Goal: Obtain resource: Download file/media

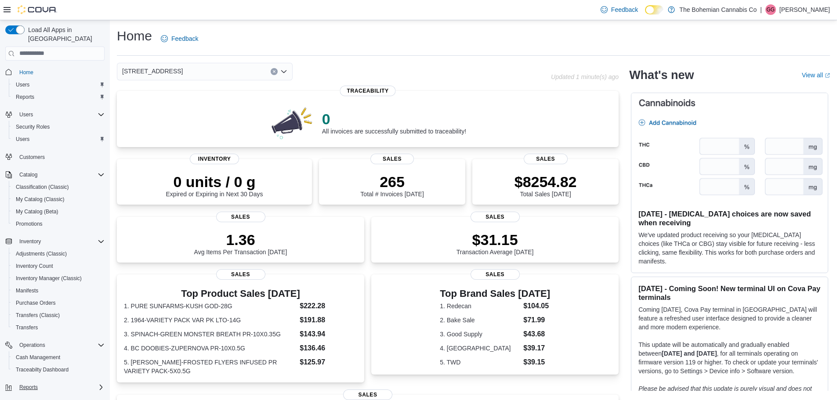
click at [53, 382] on div "Reports" at bounding box center [60, 387] width 89 height 11
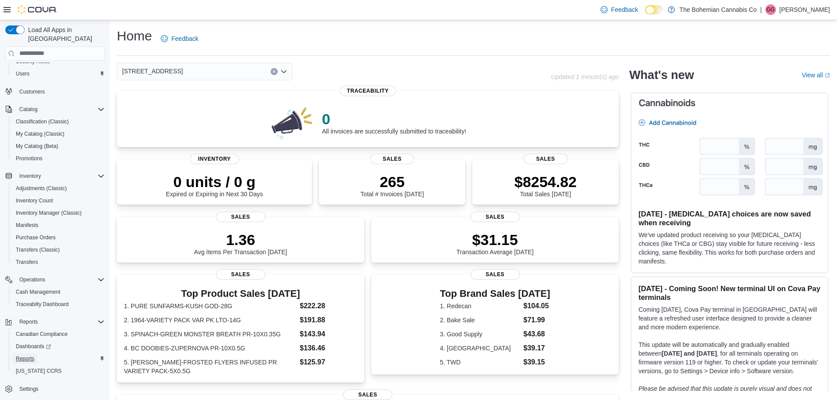
click at [23, 354] on span "Reports" at bounding box center [25, 359] width 18 height 11
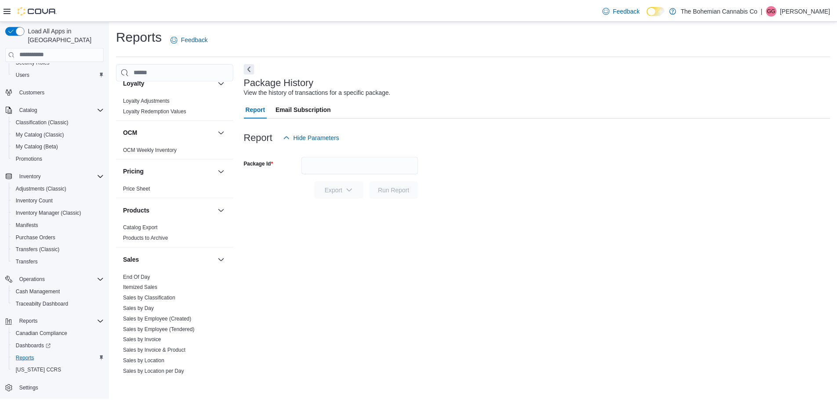
scroll to position [483, 0]
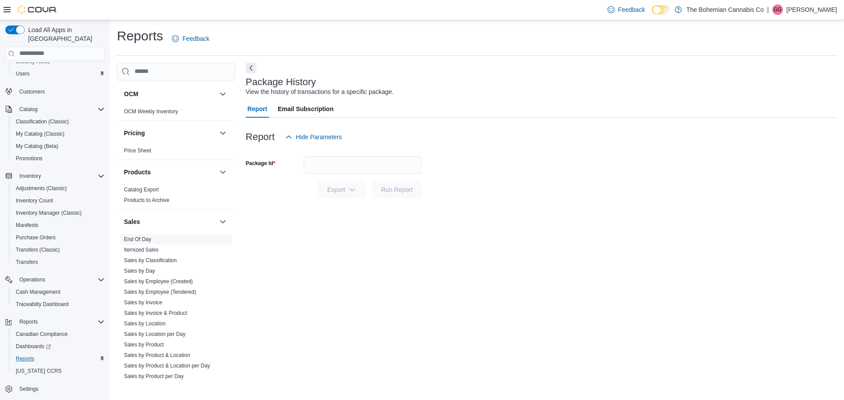
click at [142, 239] on link "End Of Day" at bounding box center [137, 239] width 27 height 6
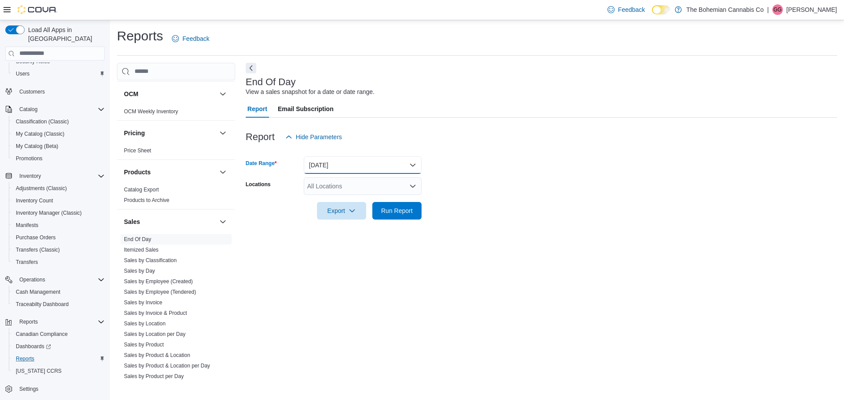
click at [362, 160] on button "Today" at bounding box center [363, 165] width 118 height 18
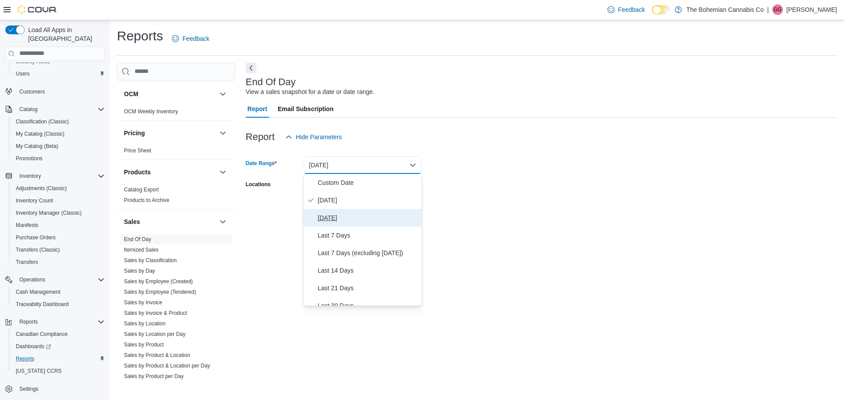
click at [346, 216] on span "Yesterday" at bounding box center [368, 218] width 100 height 11
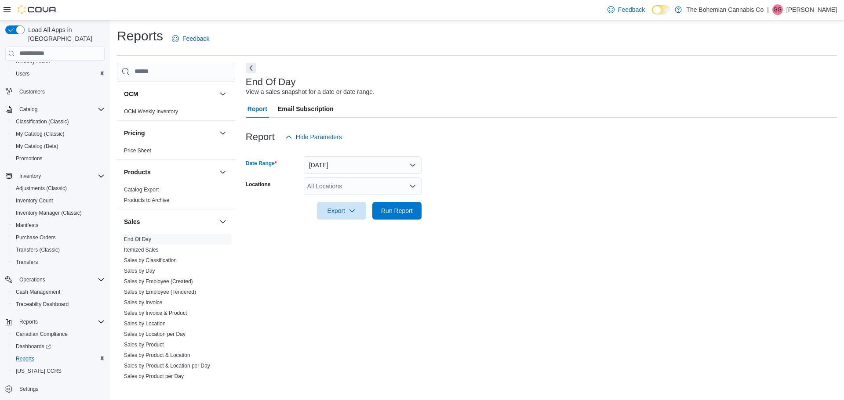
click at [340, 189] on div "All Locations" at bounding box center [363, 187] width 118 height 18
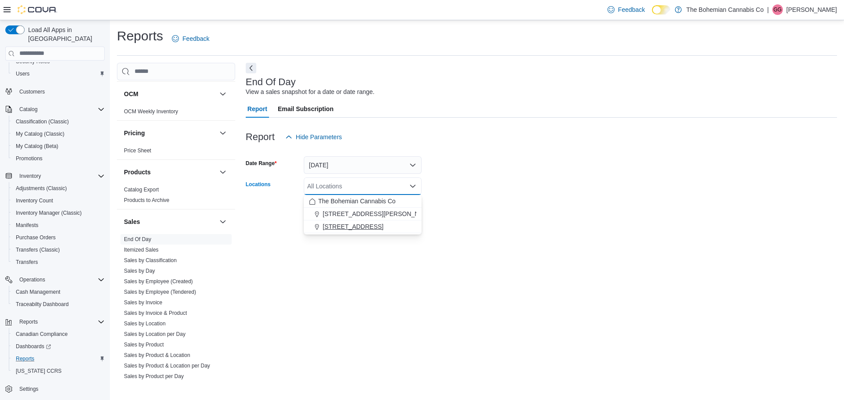
click at [348, 221] on button "710-12th St. New Westminster, BC V3M 4J6" at bounding box center [363, 227] width 118 height 13
click at [635, 252] on div "End Of Day View a sales snapshot for a date or date range. Report Email Subscri…" at bounding box center [541, 222] width 591 height 318
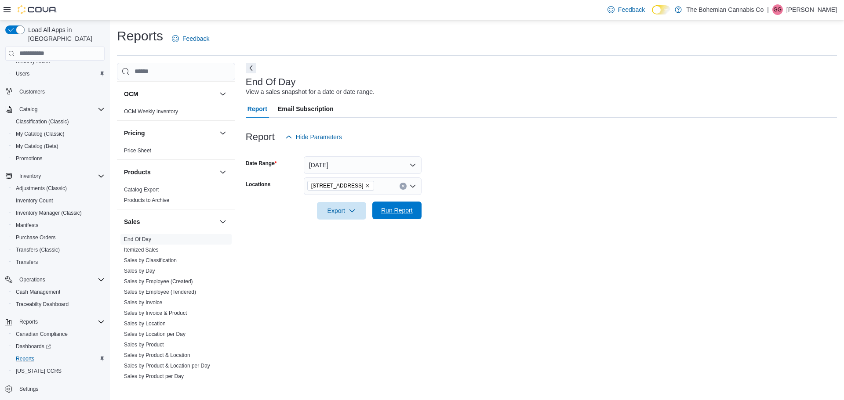
click at [410, 215] on span "Run Report" at bounding box center [396, 211] width 39 height 18
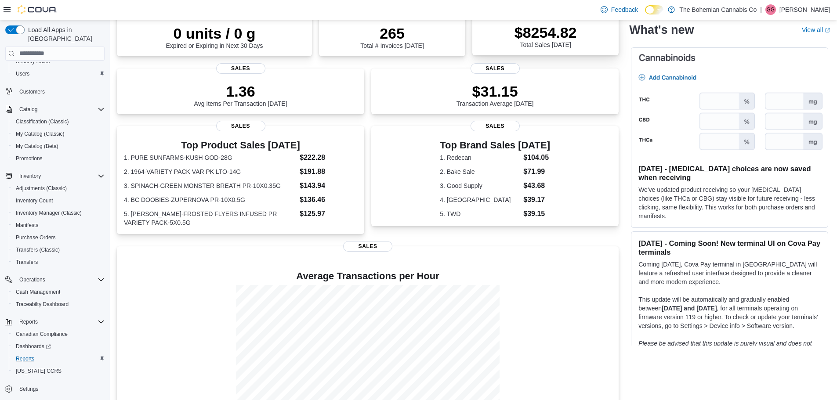
scroll to position [181, 0]
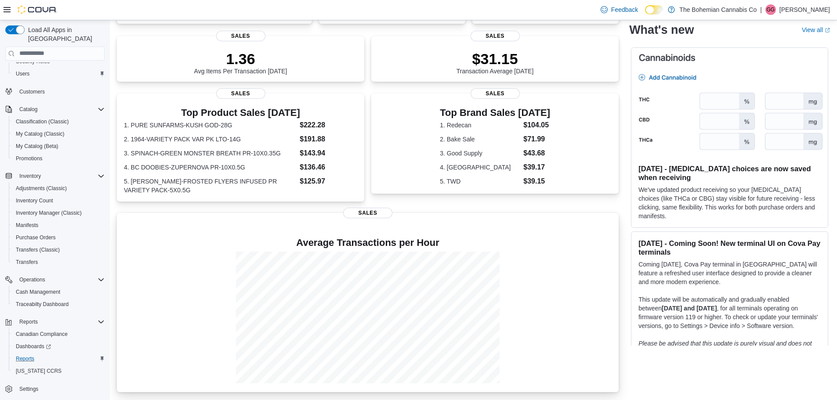
click at [595, 266] on div at bounding box center [368, 318] width 488 height 132
click at [470, 223] on div "Average Transactions per Hour Sales" at bounding box center [368, 302] width 502 height 179
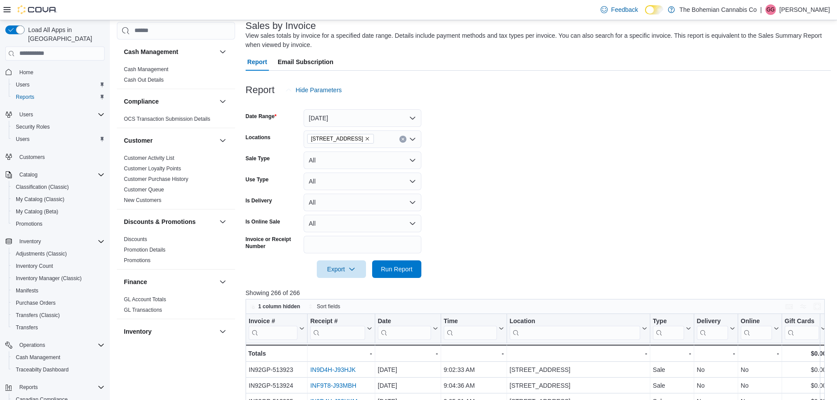
scroll to position [220, 0]
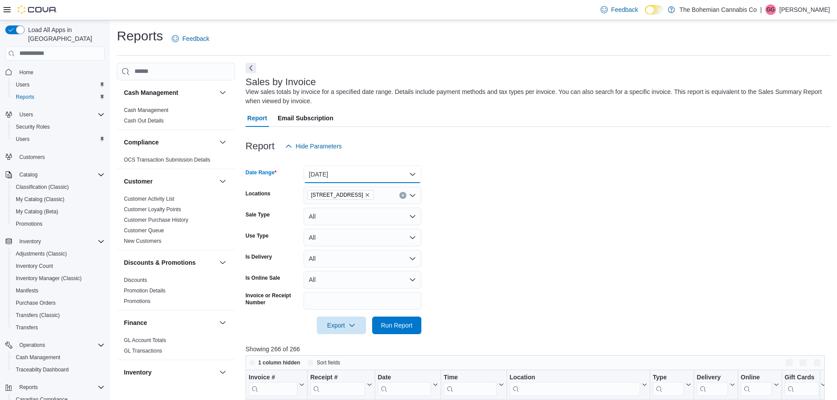
click at [332, 171] on button "Today" at bounding box center [363, 175] width 118 height 18
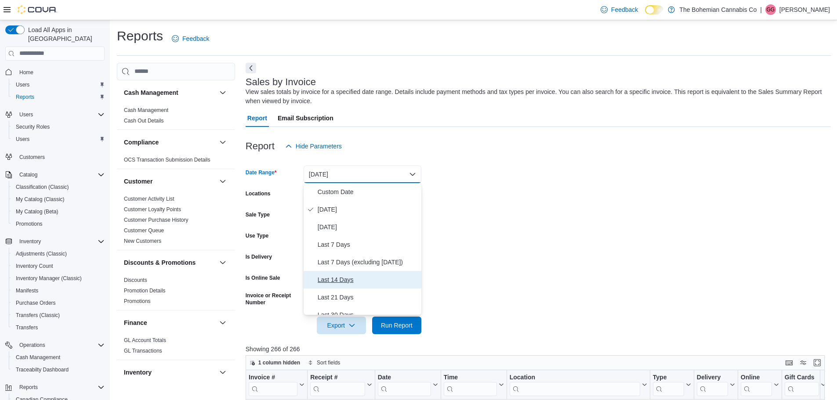
click at [329, 278] on span "Last 14 Days" at bounding box center [368, 280] width 100 height 11
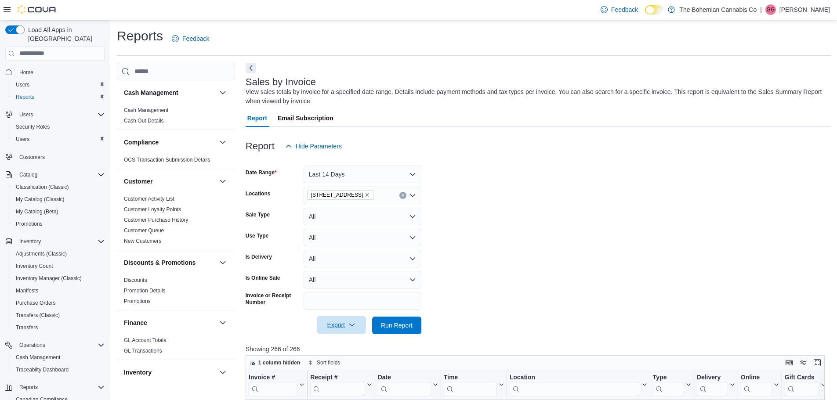
click at [355, 322] on span "Export" at bounding box center [341, 325] width 39 height 18
click at [353, 340] on span "Export to Excel" at bounding box center [343, 343] width 40 height 7
click at [348, 166] on button "Last 14 Days" at bounding box center [363, 175] width 118 height 18
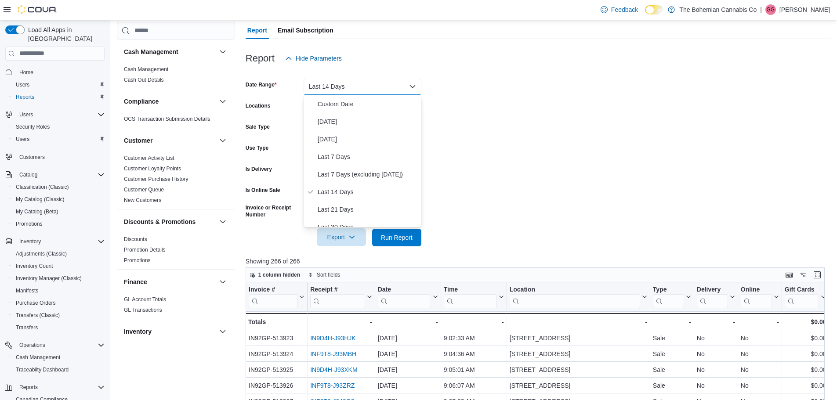
click at [522, 134] on form "Date Range Last 14 Days Locations 710-12th St. New Westminster, BC V3M 4J6 Sale…" at bounding box center [538, 156] width 585 height 179
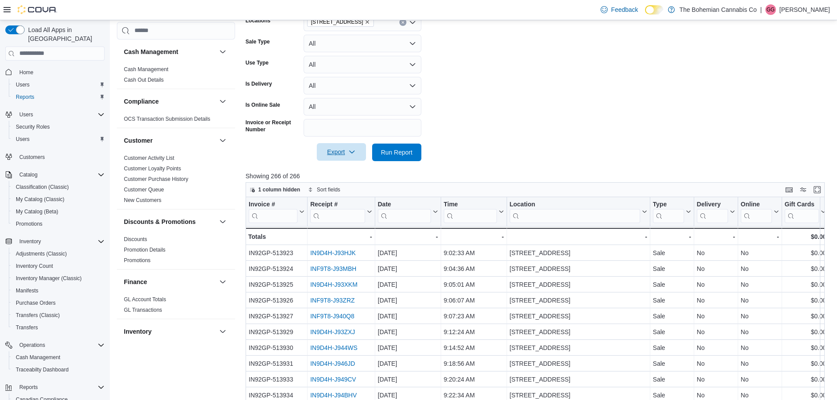
scroll to position [62, 0]
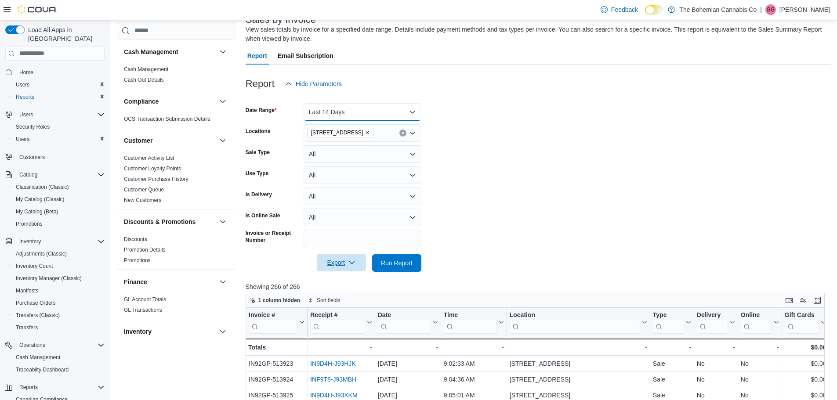
click at [364, 114] on button "Last 14 Days" at bounding box center [363, 112] width 118 height 18
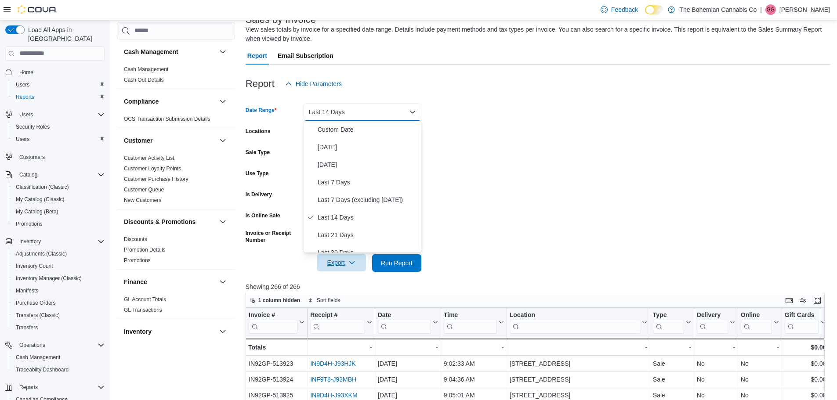
scroll to position [44, 0]
click at [335, 244] on span "Last Month" at bounding box center [368, 244] width 100 height 11
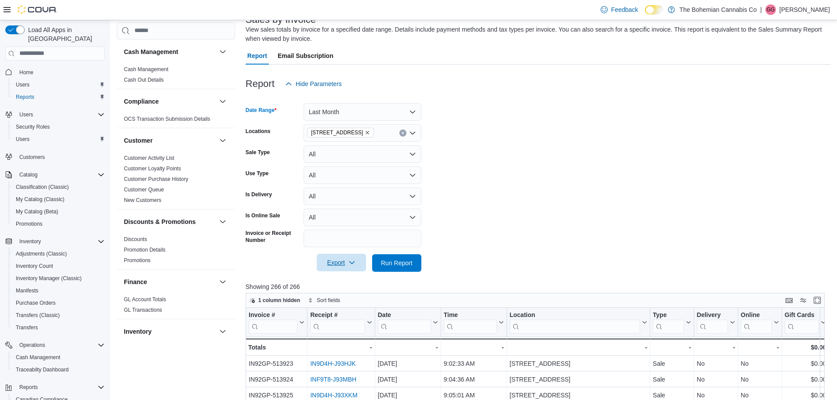
click at [339, 263] on span "Export" at bounding box center [341, 263] width 39 height 18
click at [347, 282] on span "Export to Excel" at bounding box center [343, 280] width 40 height 7
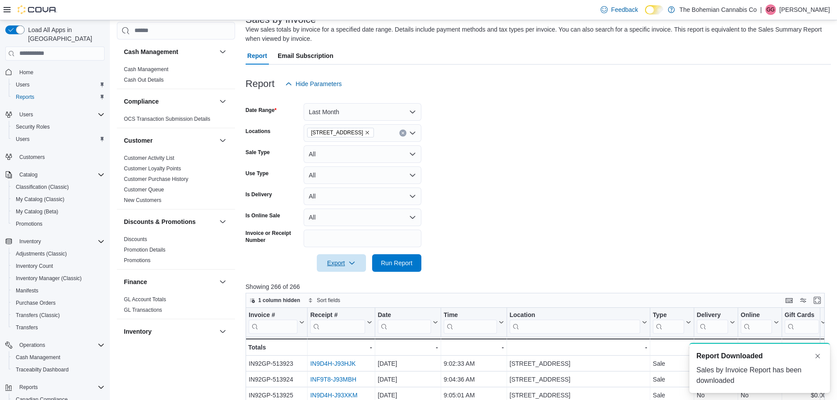
scroll to position [0, 0]
